Goal: Task Accomplishment & Management: Manage account settings

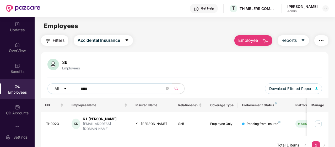
scroll to position [17, 0]
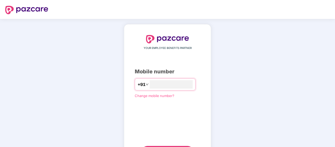
type input "**********"
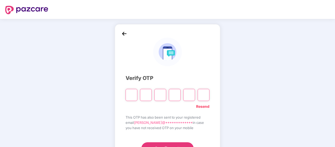
click at [131, 96] on input "Please enter verification code. Digit 1" at bounding box center [132, 95] width 12 height 12
paste input "*"
type input "*"
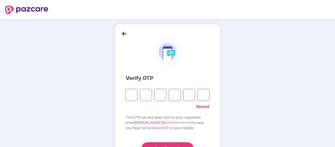
type input "*"
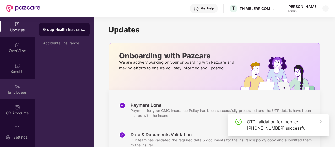
click at [15, 83] on div at bounding box center [17, 85] width 5 height 5
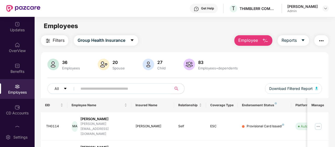
click at [15, 83] on div at bounding box center [17, 85] width 5 height 5
click at [14, 79] on div "Employees" at bounding box center [17, 89] width 35 height 20
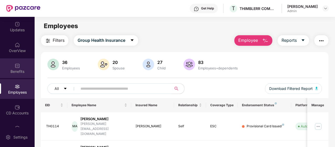
scroll to position [1, 0]
click at [16, 70] on div "Benefits" at bounding box center [17, 70] width 35 height 5
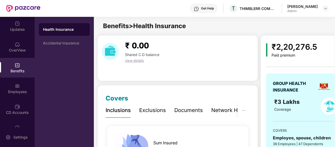
click at [16, 70] on div "Benefits" at bounding box center [17, 70] width 35 height 5
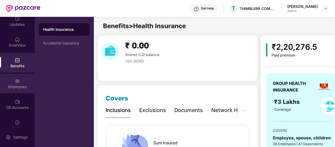
scroll to position [7, 0]
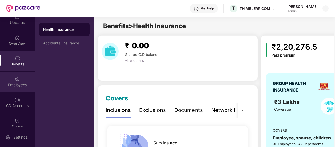
click at [10, 80] on div "Employees" at bounding box center [17, 82] width 35 height 20
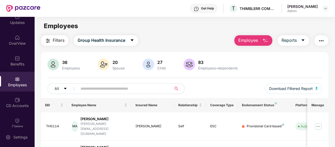
click at [10, 80] on div "Employees" at bounding box center [17, 82] width 35 height 20
click at [79, 88] on span at bounding box center [123, 88] width 98 height 10
click at [98, 87] on input "text" at bounding box center [122, 88] width 84 height 8
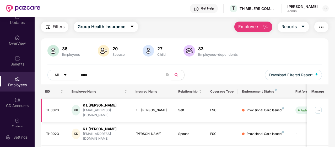
scroll to position [15, 0]
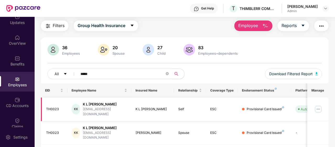
type input "*****"
click at [317, 106] on img at bounding box center [318, 109] width 8 height 8
click at [267, 24] on img "button" at bounding box center [265, 26] width 6 height 6
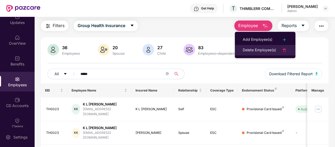
click at [256, 47] on div "Delete Employee(s)" at bounding box center [259, 50] width 33 height 6
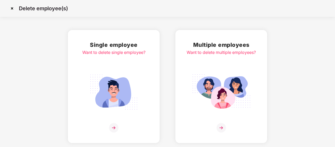
click at [118, 82] on img at bounding box center [113, 91] width 59 height 41
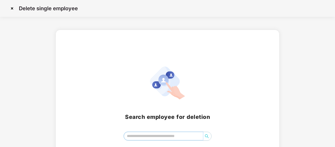
click at [140, 135] on input "search" at bounding box center [163, 136] width 79 height 8
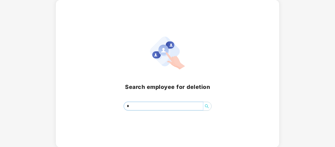
click at [207, 104] on icon "search" at bounding box center [207, 106] width 4 height 4
click at [135, 102] on input "*" at bounding box center [163, 106] width 79 height 8
type input "*"
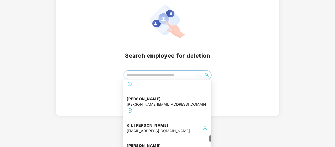
scroll to position [580, 0]
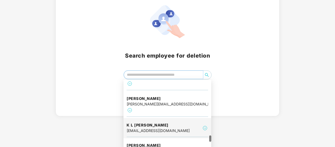
click at [205, 124] on img at bounding box center [205, 127] width 6 height 6
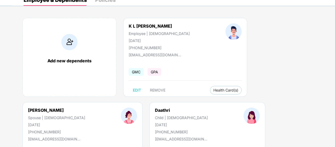
scroll to position [29, 0]
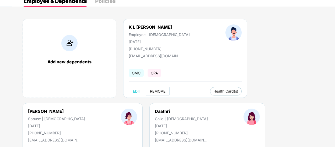
click at [156, 89] on span "REMOVE" at bounding box center [157, 91] width 15 height 4
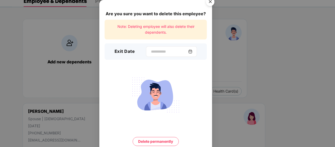
click at [156, 49] on div "Are you sure you want to delete this employee? Note: Deleting employee will als…" at bounding box center [155, 83] width 113 height 167
click at [156, 49] on input at bounding box center [169, 52] width 38 height 6
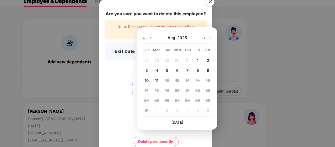
click at [196, 69] on div "8" at bounding box center [198, 70] width 8 height 8
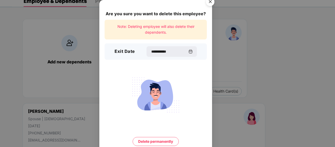
type input "**********"
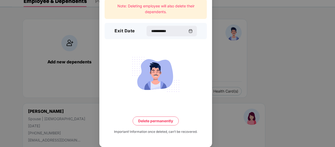
click at [144, 122] on button "Delete permanently" at bounding box center [156, 120] width 46 height 9
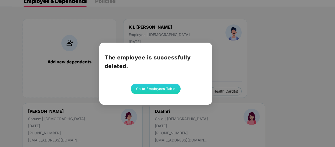
click at [157, 85] on button "Go to Employees Table" at bounding box center [156, 88] width 50 height 10
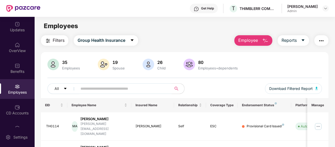
click at [131, 90] on input "text" at bounding box center [122, 88] width 84 height 8
type input "*****"
